Goal: Task Accomplishment & Management: Complete application form

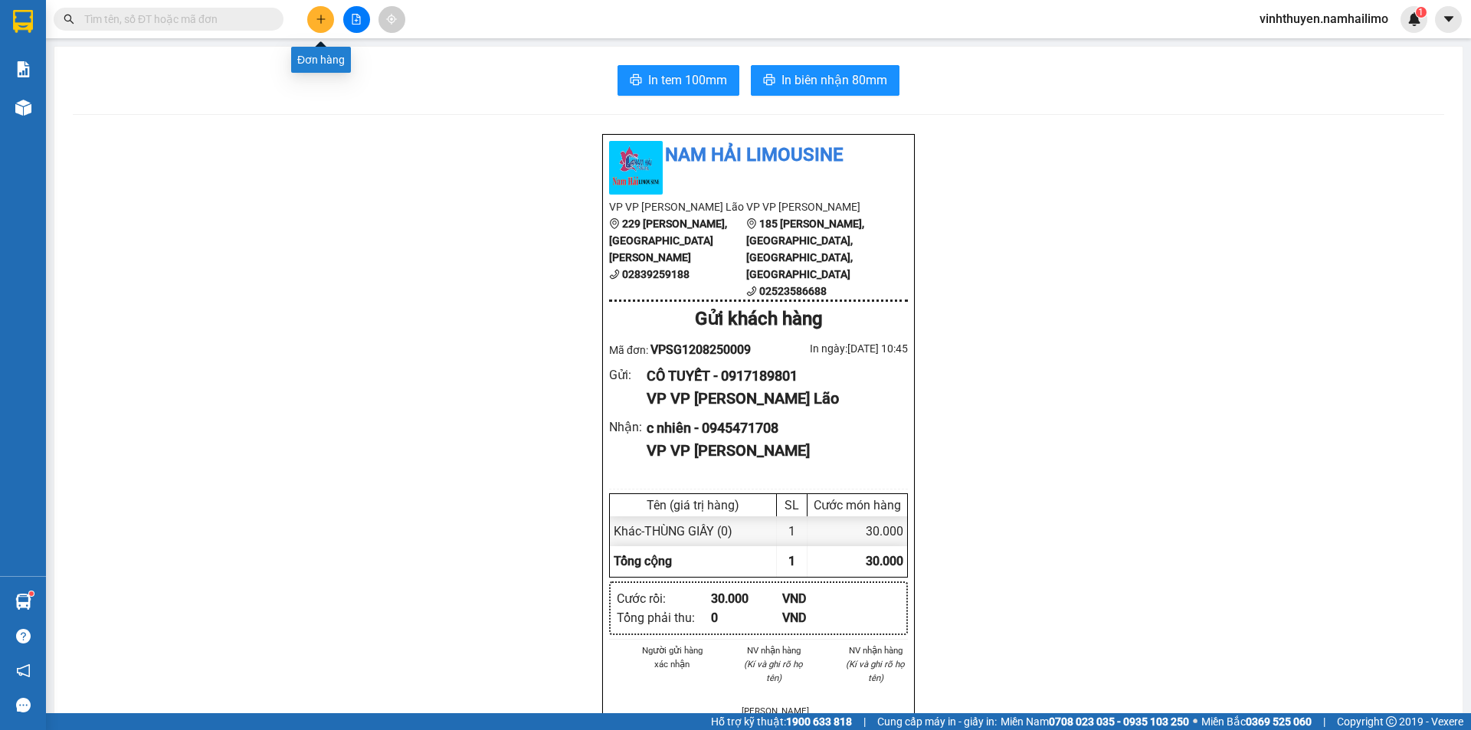
click at [316, 28] on button at bounding box center [320, 19] width 27 height 27
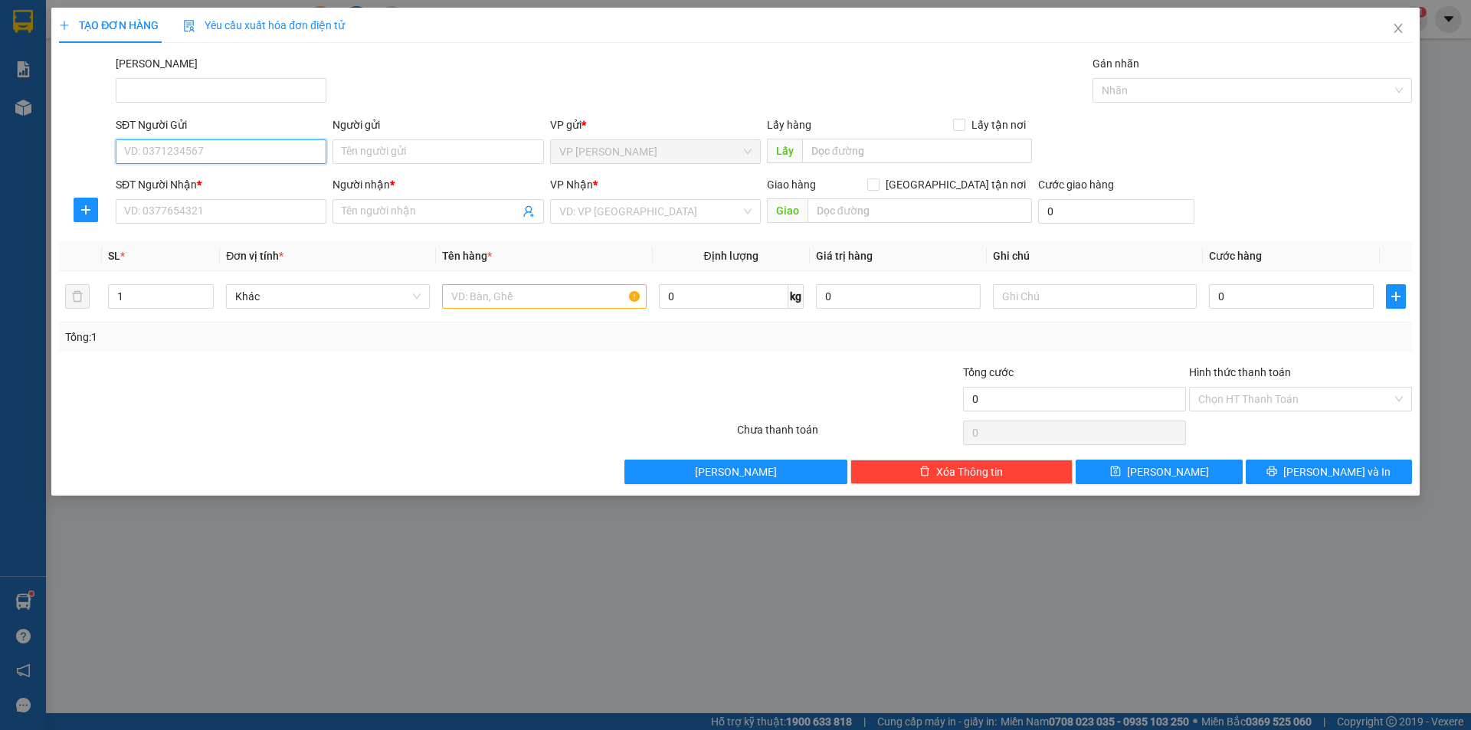
click at [234, 140] on input "SĐT Người Gửi" at bounding box center [221, 151] width 211 height 25
click at [149, 153] on input "0916903986" at bounding box center [221, 151] width 211 height 25
type input "0916903986"
click at [346, 152] on input "Người gửi" at bounding box center [437, 151] width 211 height 25
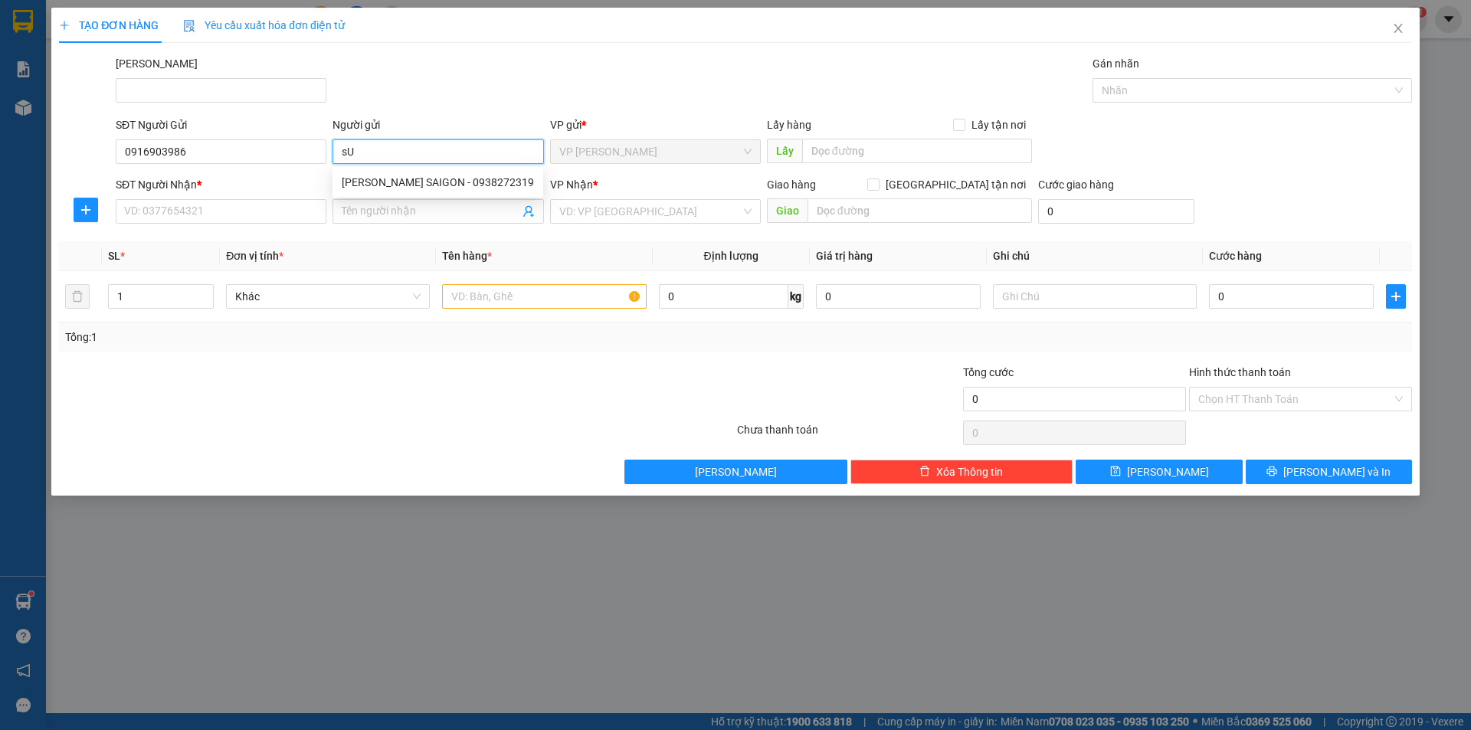
type input "s"
type input "SUZUKI ĐẠI VIỆT"
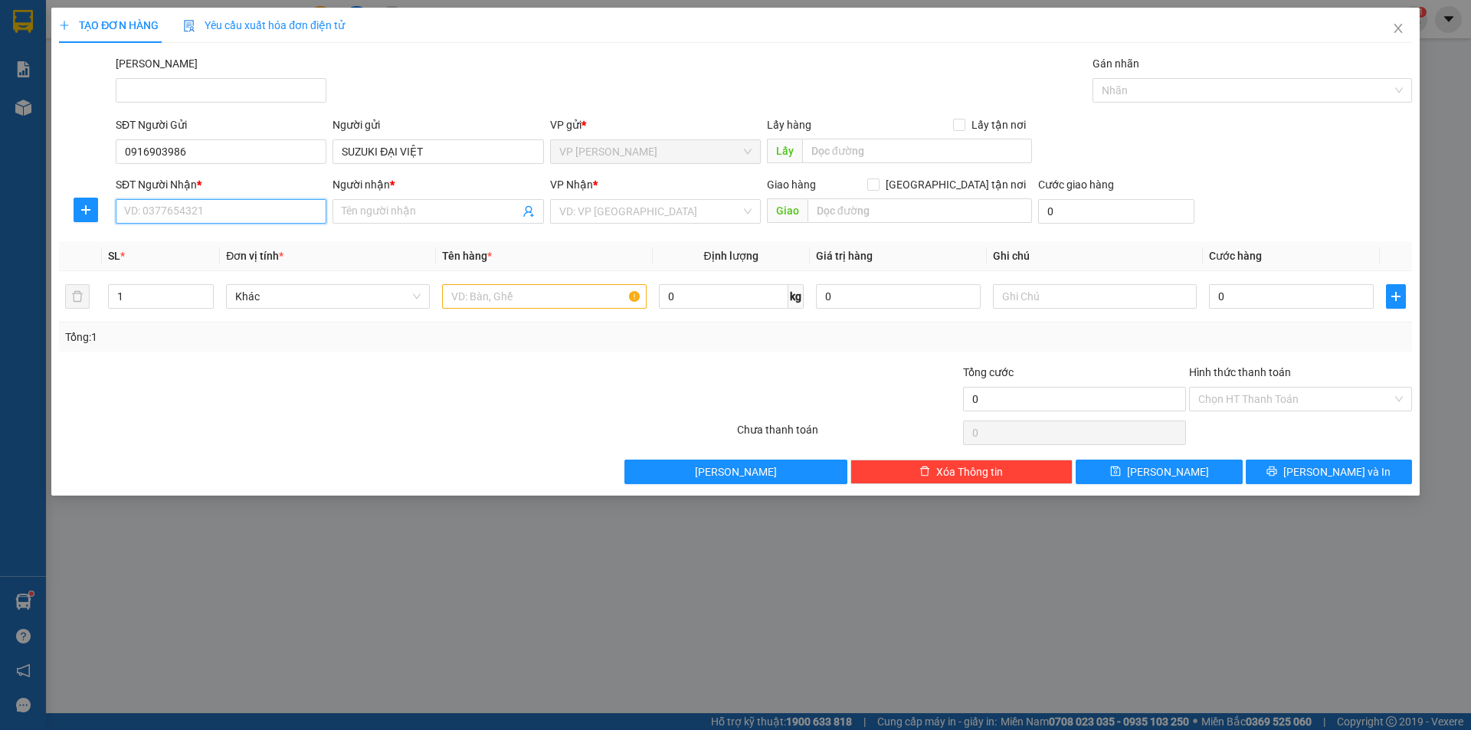
click at [143, 208] on input "SĐT Người Nhận *" at bounding box center [221, 211] width 211 height 25
type input "0904455465"
click at [234, 239] on div "0904455465 - [PERSON_NAME]" at bounding box center [221, 242] width 192 height 17
type input "[PERSON_NAME]"
checkbox input "true"
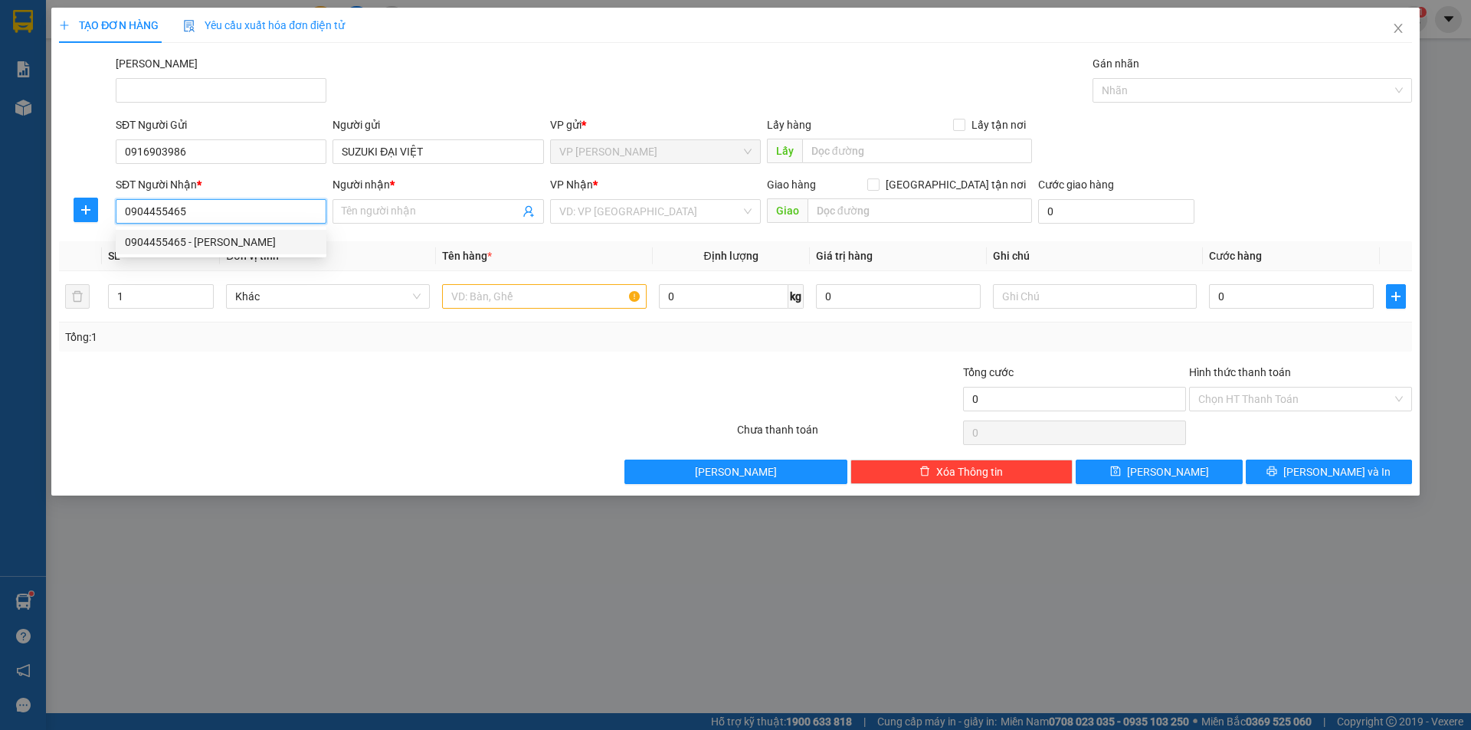
type input "46 HÀ RA, F VẠN THẠNH, [GEOGRAPHIC_DATA]"
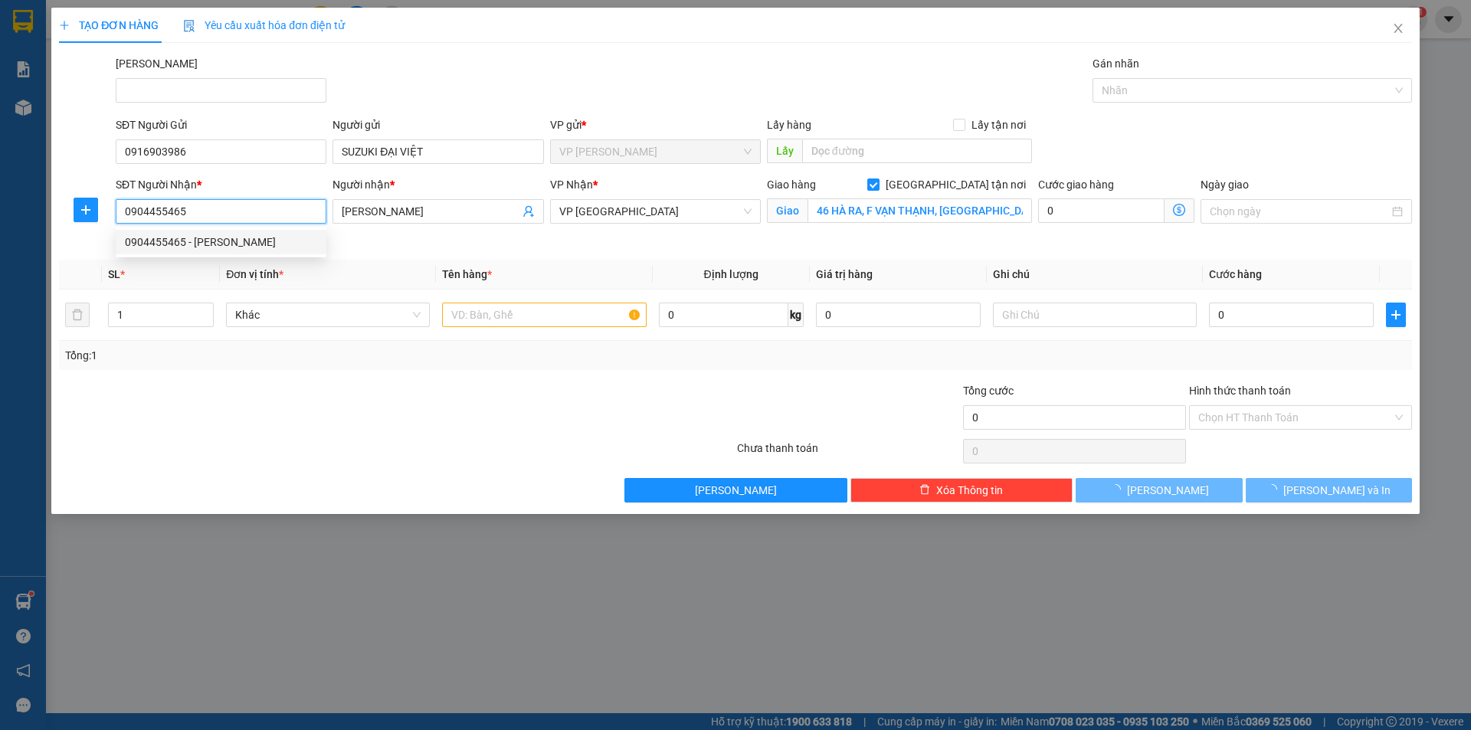
type input "160.000"
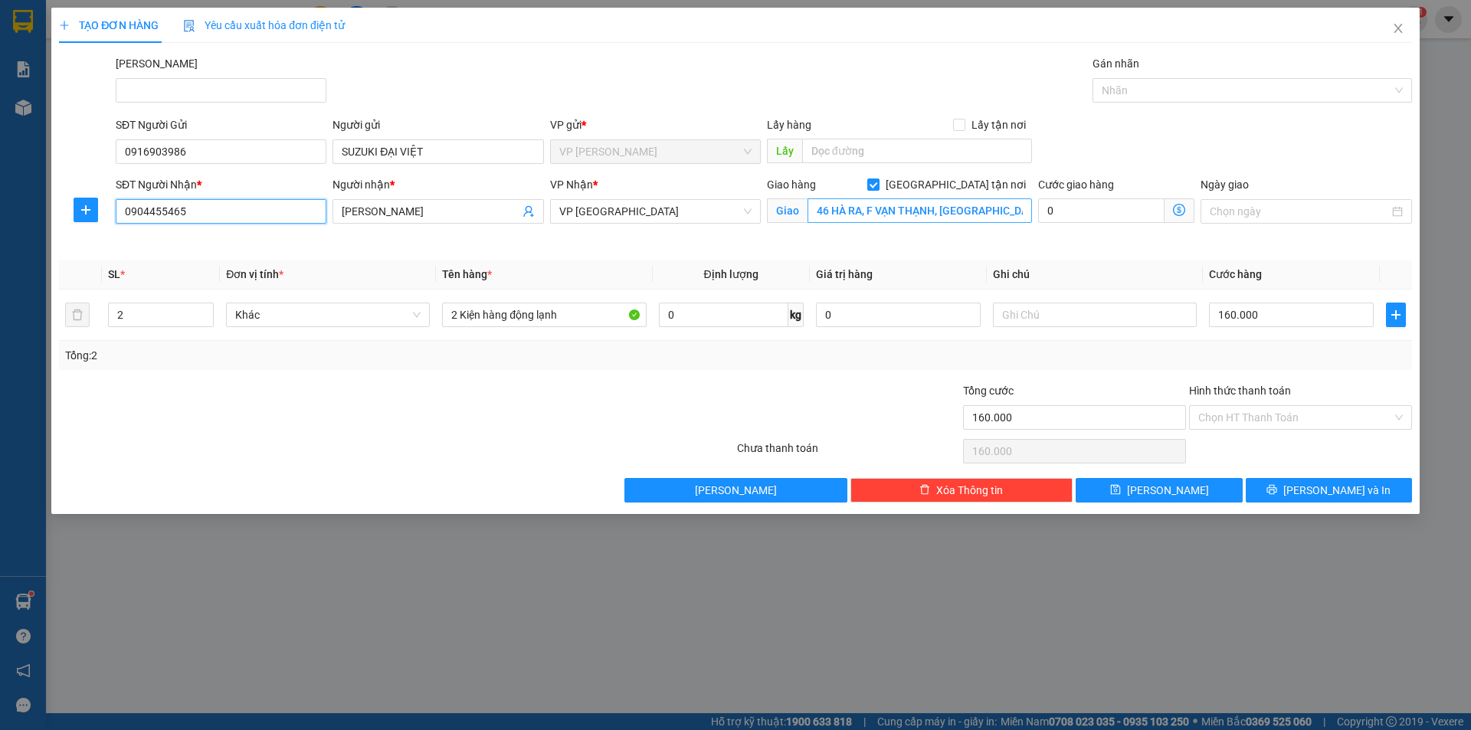
type input "0904455465"
click at [875, 206] on input "46 HÀ RA, F VẠN THẠNH, [GEOGRAPHIC_DATA]" at bounding box center [919, 210] width 224 height 25
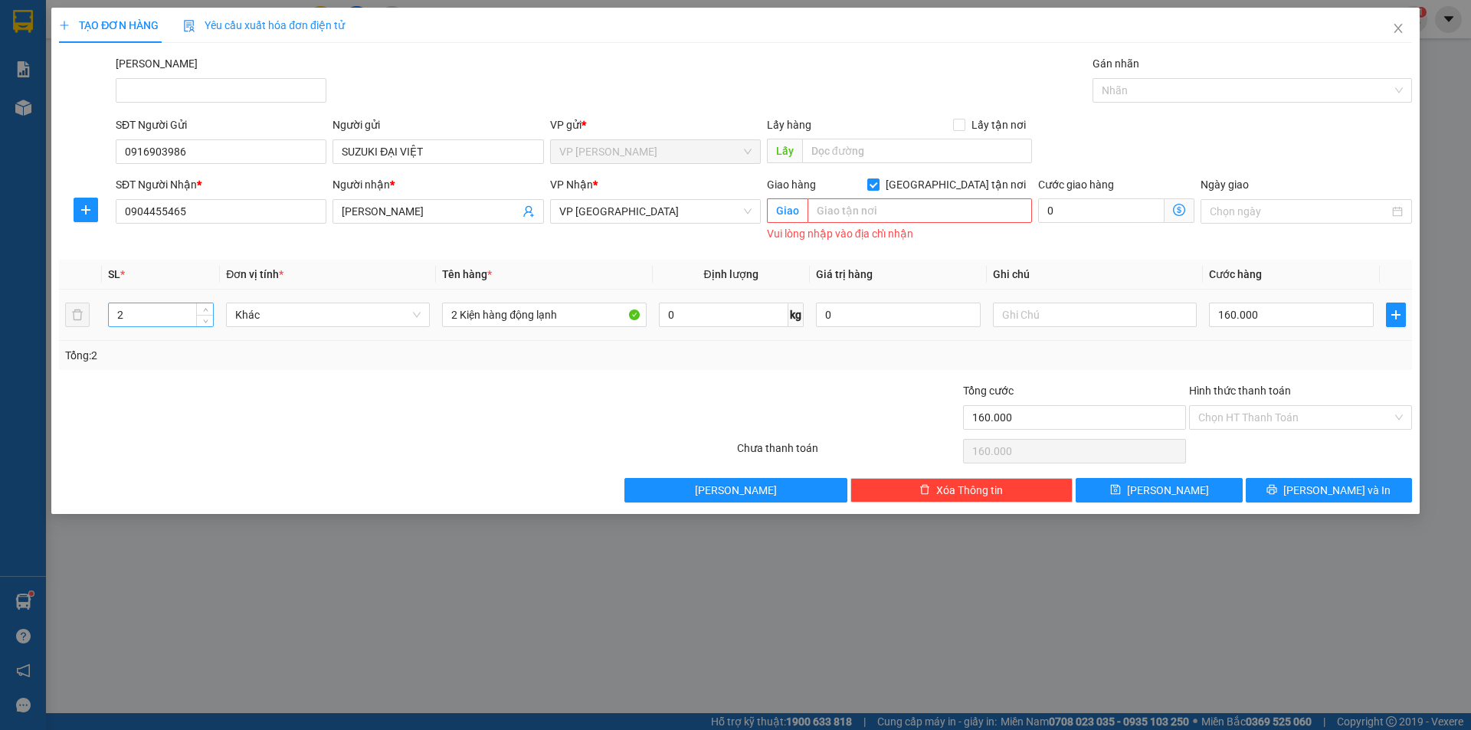
click at [179, 313] on input "2" at bounding box center [161, 314] width 104 height 23
type input "1"
drag, startPoint x: 559, startPoint y: 313, endPoint x: 437, endPoint y: 303, distance: 123.0
click at [437, 302] on td "2 Kiện hàng động lạnh" at bounding box center [544, 315] width 216 height 51
type input "KIỆN"
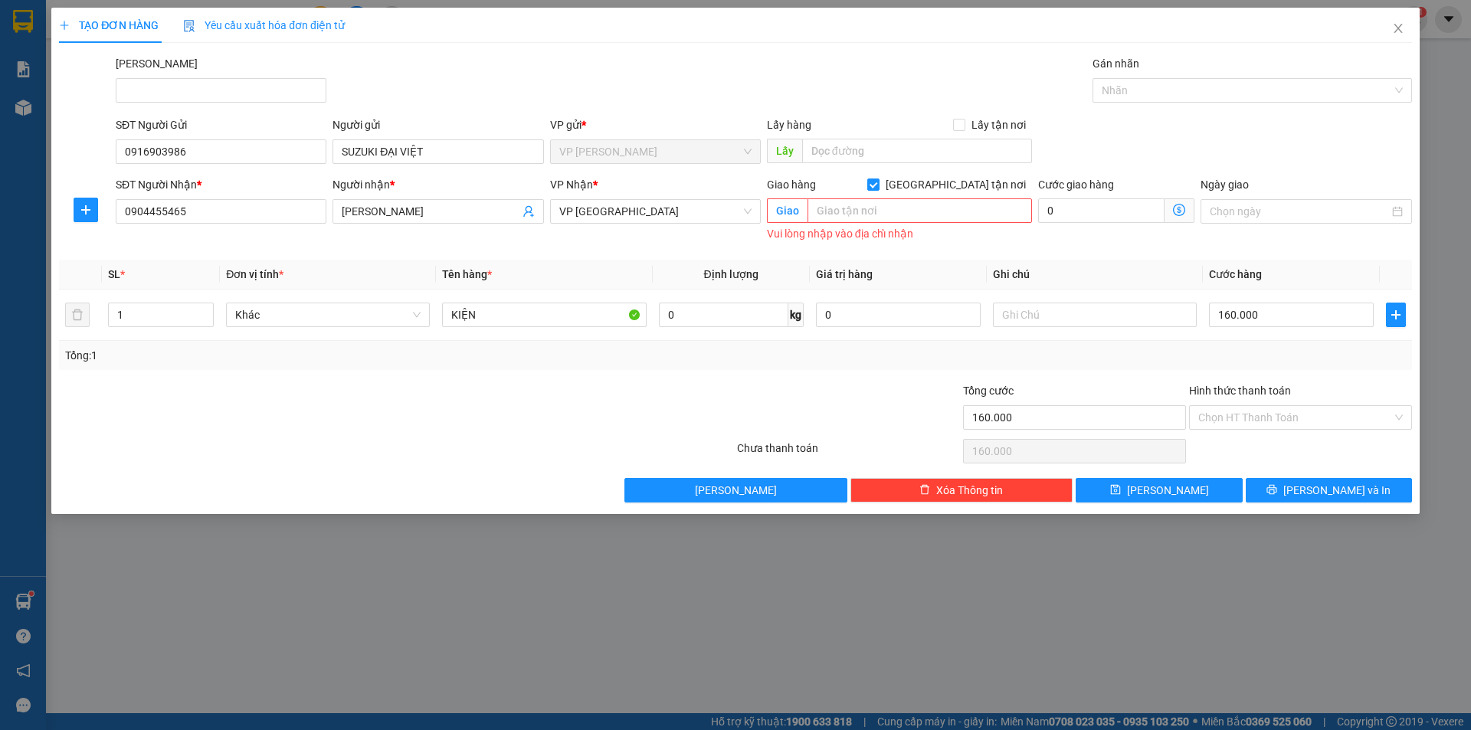
click at [970, 252] on div "Transit Pickup Surcharge Ids Transit Deliver Surcharge Ids Transit Deliver Surc…" at bounding box center [735, 278] width 1353 height 447
click at [677, 254] on div "Transit Pickup Surcharge Ids Transit Deliver Surcharge Ids Transit Deliver Surc…" at bounding box center [735, 278] width 1353 height 447
click at [1079, 237] on div "Cước giao hàng 0" at bounding box center [1116, 212] width 162 height 72
click at [1261, 321] on input "160.000" at bounding box center [1291, 315] width 165 height 25
type input "3"
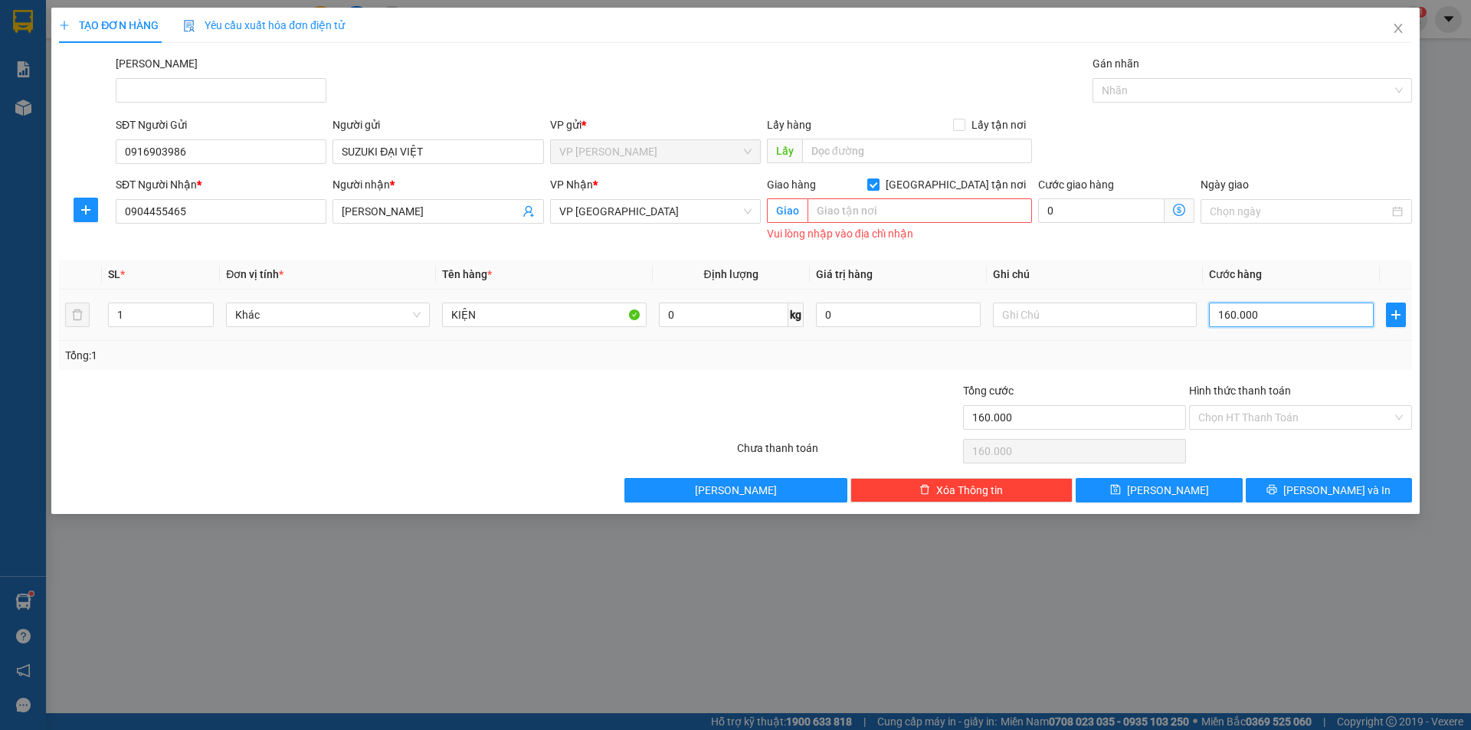
type input "3"
type input "30"
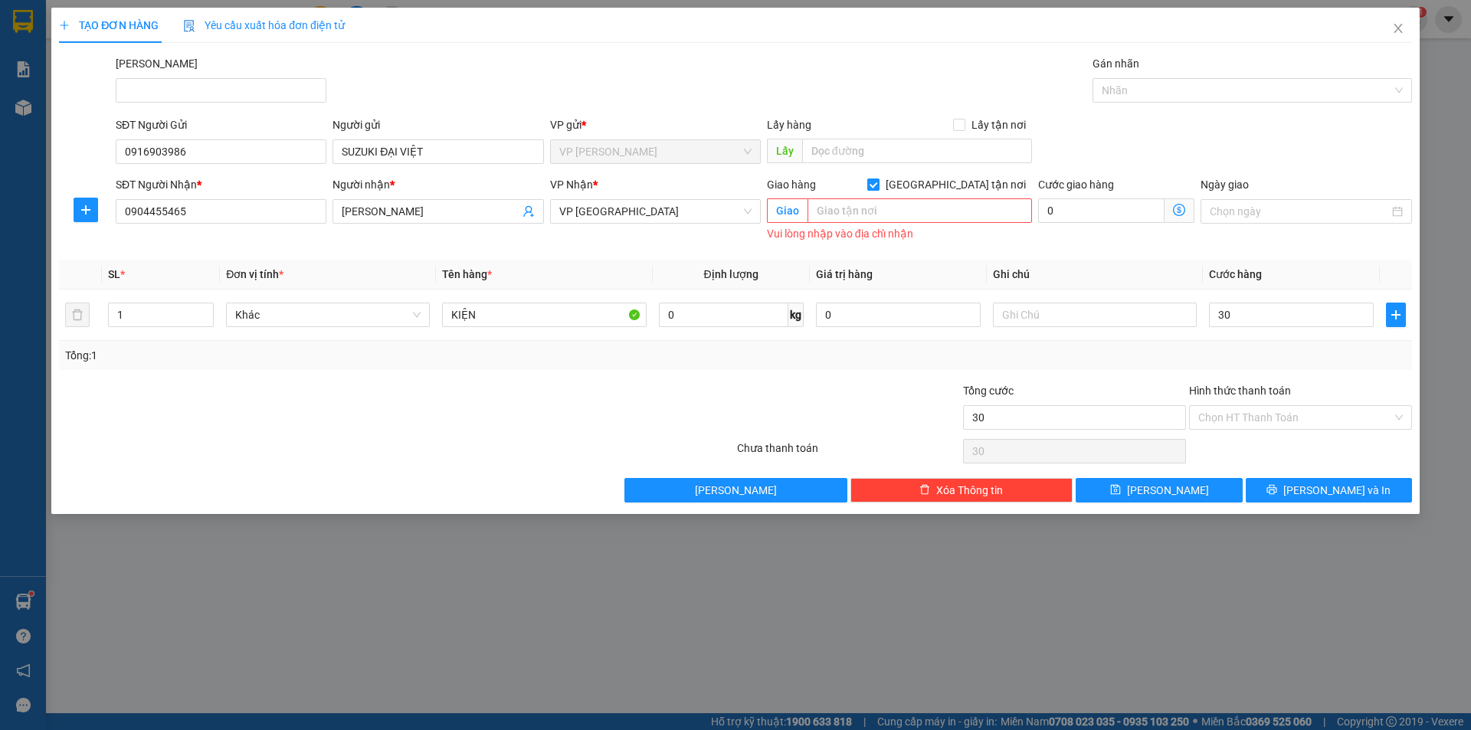
type input "30.000"
click at [878, 181] on input "[GEOGRAPHIC_DATA] tận nơi" at bounding box center [872, 183] width 11 height 11
checkbox input "false"
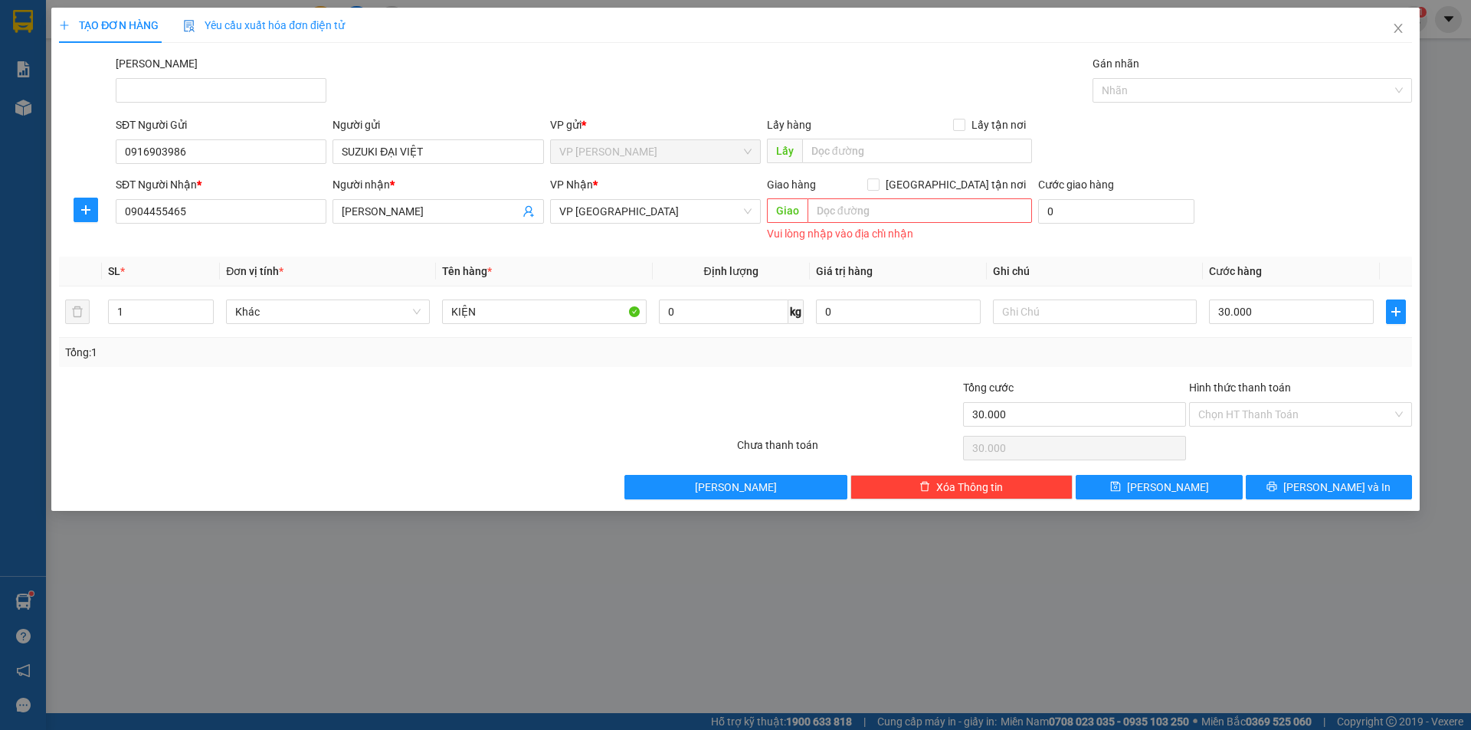
click at [1282, 204] on div "SĐT Người Nhận * 0904455465 Người nhận * HÙNG HUYỀN VP Nhận * VP [GEOGRAPHIC_DA…" at bounding box center [764, 210] width 1302 height 69
click at [1276, 305] on input "30.000" at bounding box center [1291, 312] width 165 height 25
click at [1321, 195] on div "SĐT Người Nhận * 0904455465 Người nhận * HÙNG HUYỀN VP Nhận * VP [GEOGRAPHIC_DA…" at bounding box center [764, 210] width 1302 height 69
click at [1357, 485] on span "[PERSON_NAME] và In" at bounding box center [1336, 487] width 107 height 17
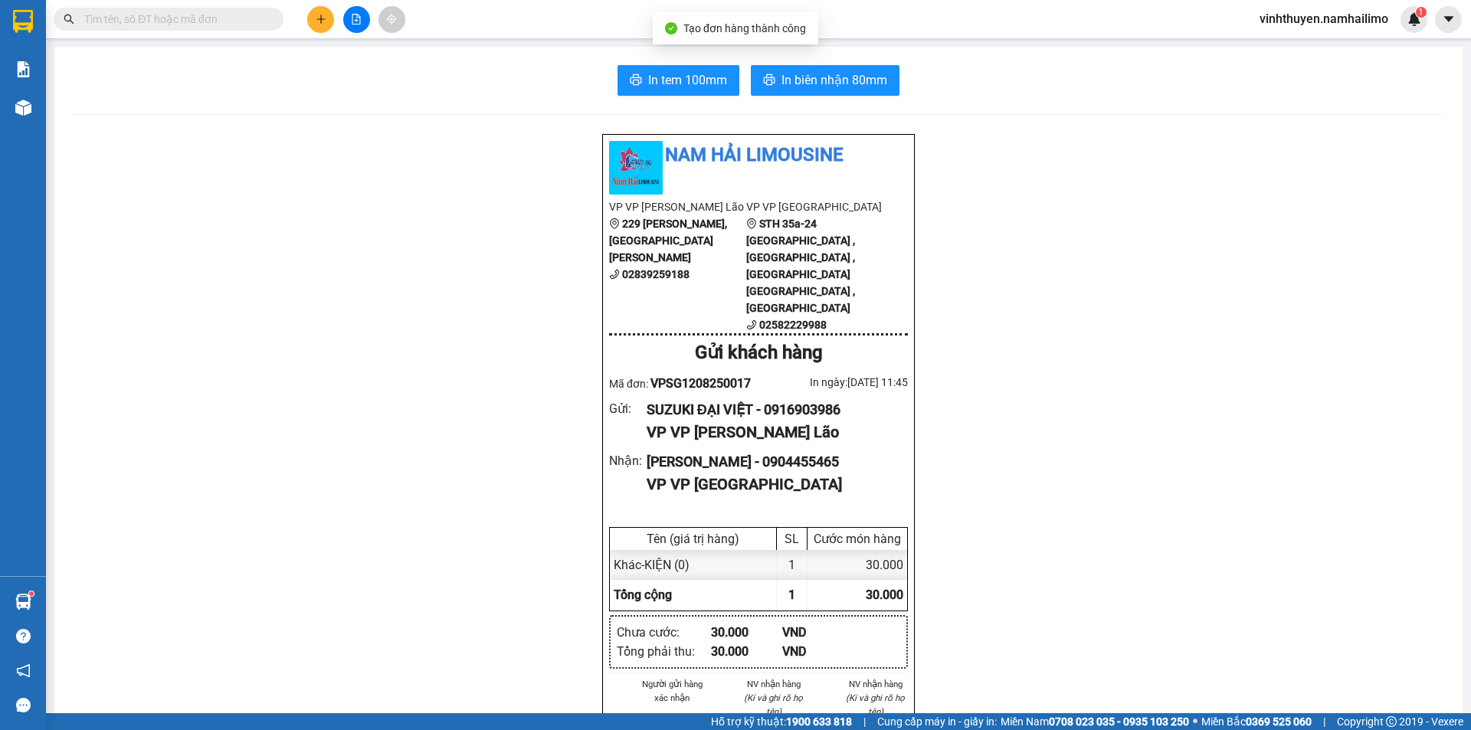
click at [852, 97] on div "In tem 100mm In biên nhận 80mm Nam Hải [GEOGRAPHIC_DATA] VP VP [PERSON_NAME] Lã…" at bounding box center [758, 730] width 1408 height 1366
click at [853, 84] on span "In biên nhận 80mm" at bounding box center [834, 79] width 106 height 19
click at [681, 83] on span "In tem 100mm" at bounding box center [687, 79] width 79 height 19
